Goal: Obtain resource: Obtain resource

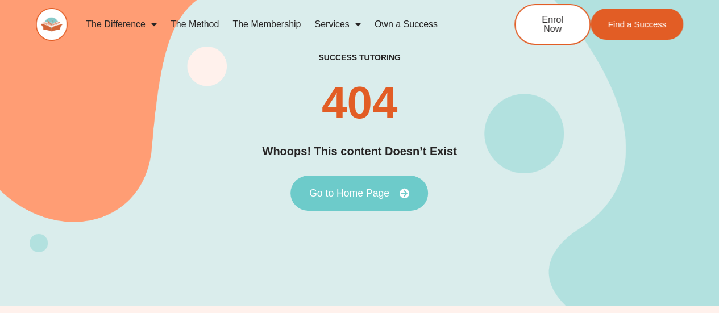
click at [362, 197] on span "Go to Home Page" at bounding box center [349, 193] width 80 height 10
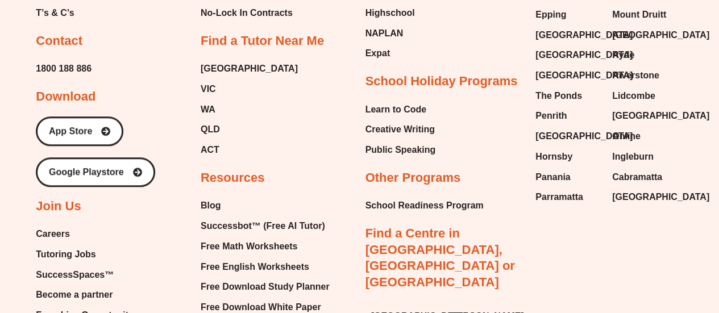
scroll to position [4690, 0]
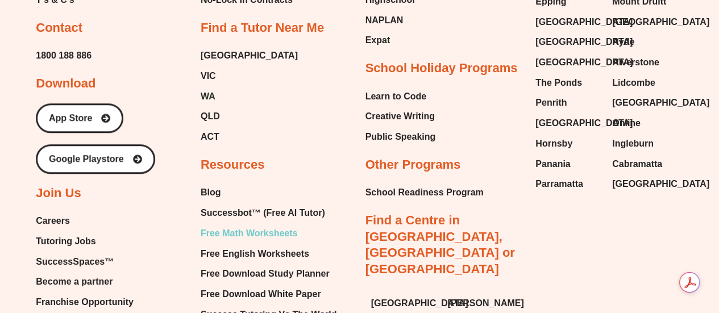
click at [249, 225] on span "Free Math Worksheets" at bounding box center [249, 233] width 97 height 17
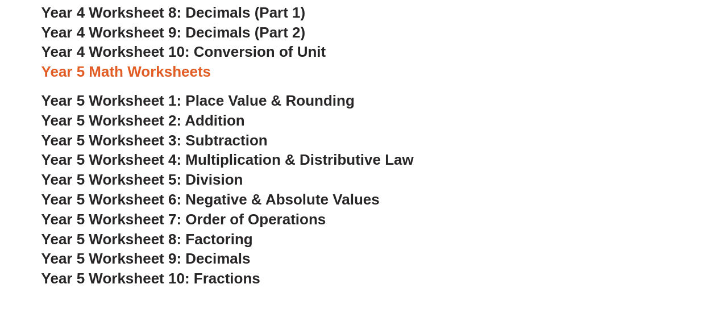
scroll to position [1833, 0]
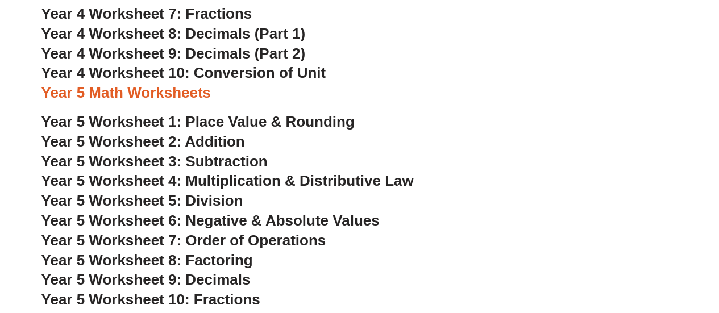
click at [293, 119] on span "Year 5 Worksheet 1: Place Value & Rounding" at bounding box center [197, 121] width 313 height 17
click at [201, 142] on span "Year 5 Worksheet 2: Addition" at bounding box center [142, 141] width 203 height 17
click at [220, 160] on span "Year 5 Worksheet 3: Subtraction" at bounding box center [154, 161] width 226 height 17
click at [251, 182] on span "Year 5 Worksheet 4: Multiplication & Distributive Law" at bounding box center [227, 180] width 372 height 17
click at [226, 202] on span "Year 5 Worksheet 5: Division" at bounding box center [142, 200] width 202 height 17
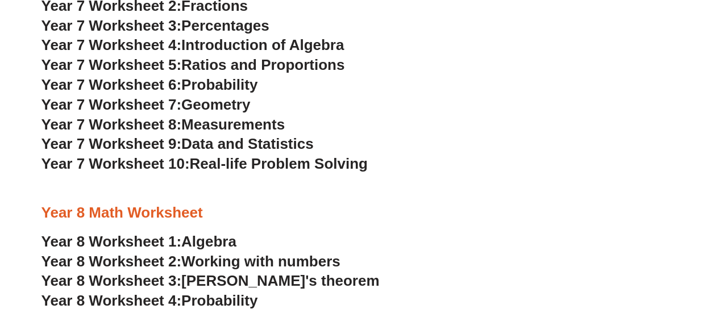
scroll to position [2747, 0]
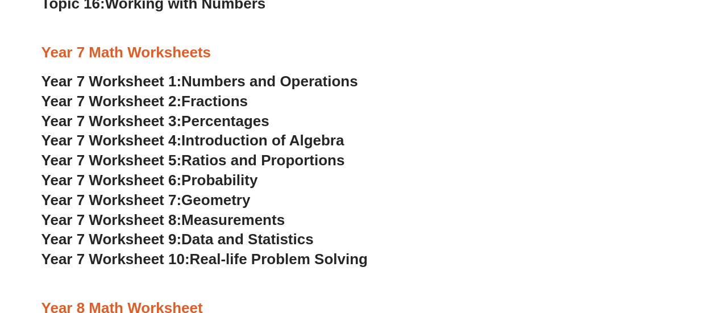
click at [328, 82] on span "Numbers and Operations" at bounding box center [269, 81] width 176 height 17
click at [220, 101] on span "Fractions" at bounding box center [214, 101] width 66 height 17
click at [210, 122] on span "Percentages" at bounding box center [225, 121] width 88 height 17
click at [247, 140] on span "Introduction of Algebra" at bounding box center [262, 140] width 163 height 17
click at [225, 161] on span "Ratios and Proportions" at bounding box center [262, 160] width 163 height 17
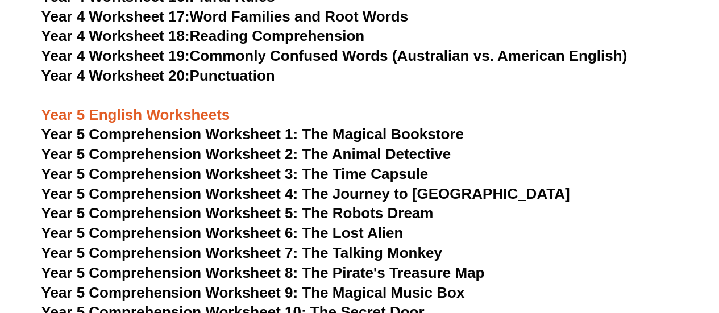
scroll to position [4726, 0]
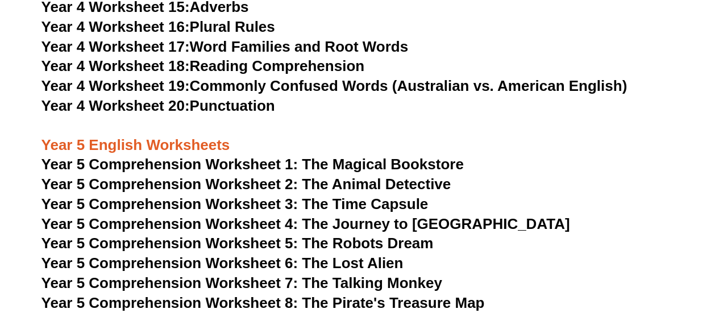
click at [405, 166] on span "Year 5 Comprehension Worksheet 1: The Magical Bookstore" at bounding box center [252, 164] width 422 height 17
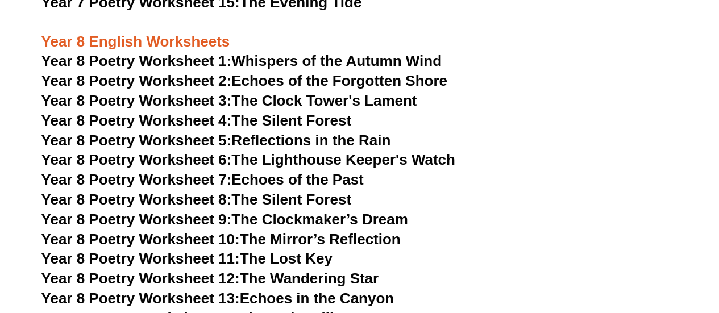
scroll to position [6848, 0]
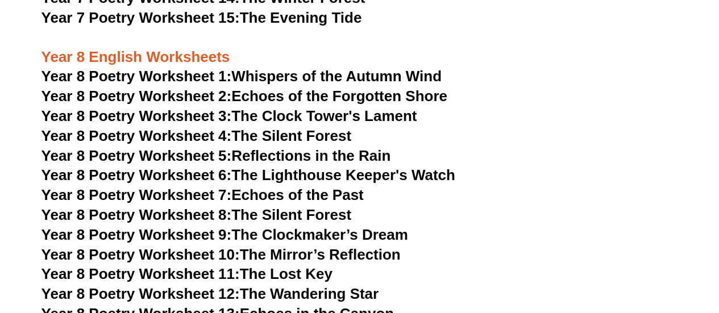
click at [398, 68] on link "Year 8 Poetry Worksheet 1: Whispers of the Autumn Wind" at bounding box center [241, 76] width 400 height 17
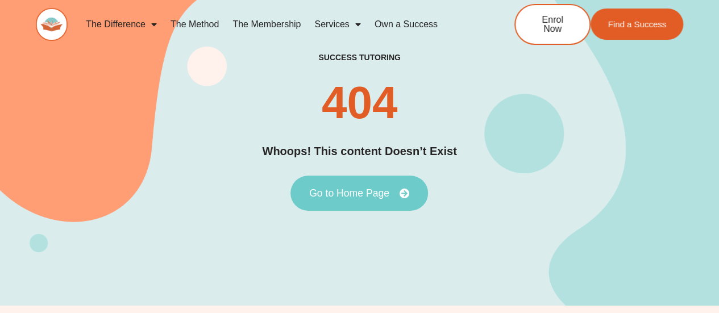
click at [340, 195] on span "Go to Home Page" at bounding box center [349, 193] width 80 height 10
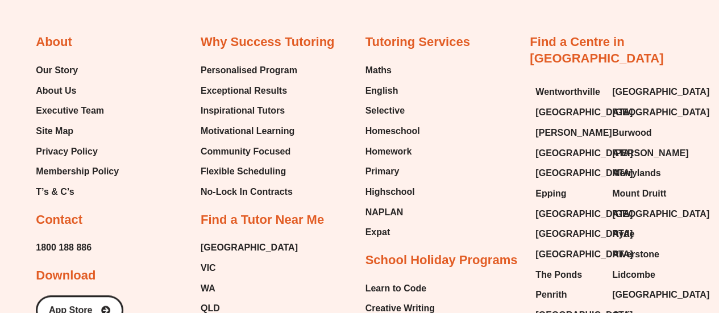
scroll to position [4471, 0]
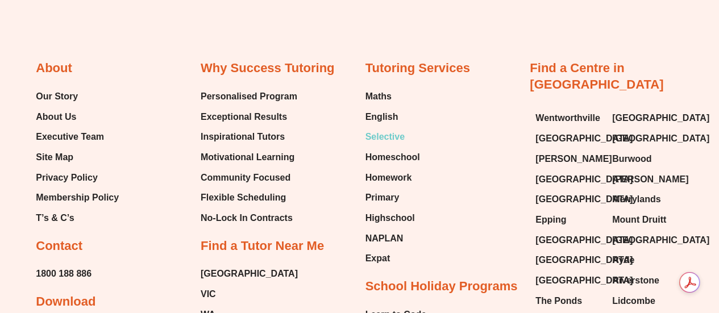
click at [400, 128] on li "Selective" at bounding box center [392, 137] width 55 height 19
click at [389, 128] on span "Selective" at bounding box center [384, 136] width 39 height 17
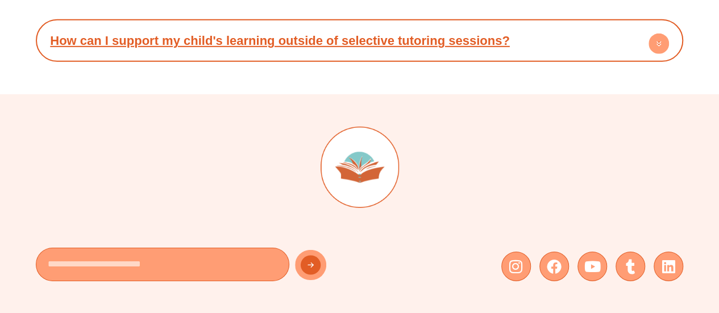
type input "*"
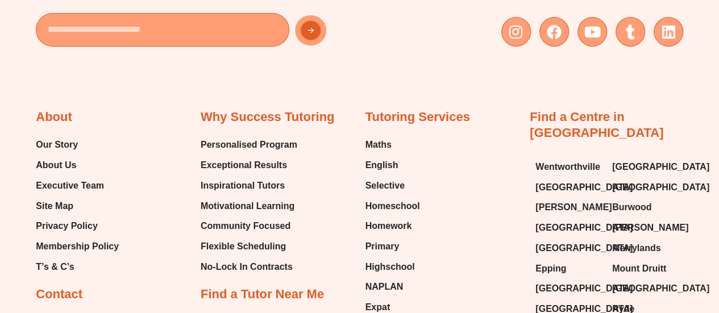
scroll to position [4150, 0]
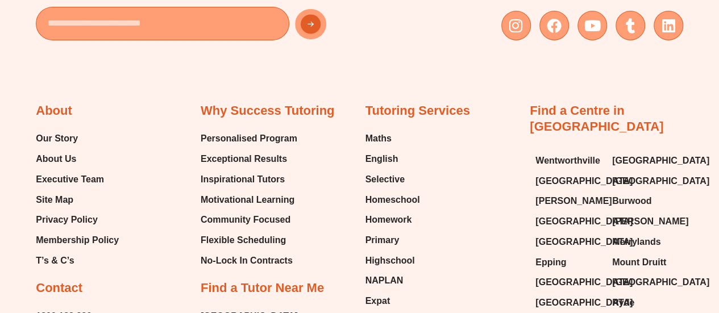
type input "*"
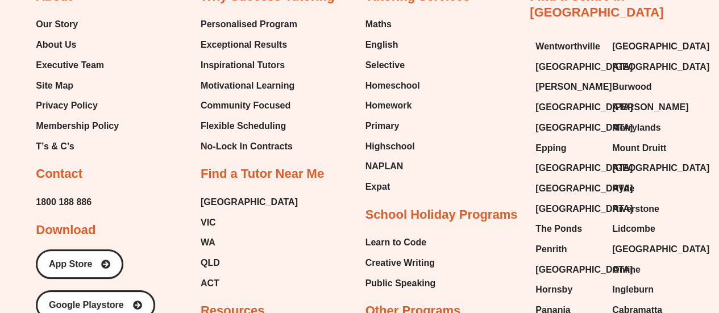
scroll to position [4238, 0]
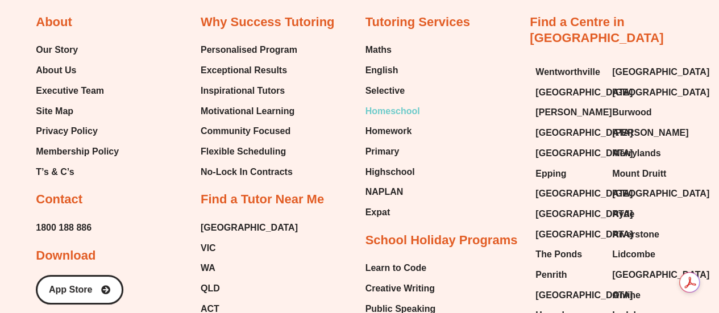
click at [392, 103] on span "Homeschool" at bounding box center [392, 111] width 55 height 17
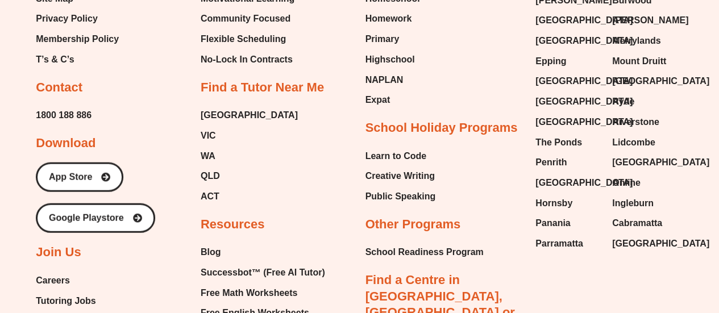
scroll to position [5670, 0]
